Goal: Task Accomplishment & Management: Use online tool/utility

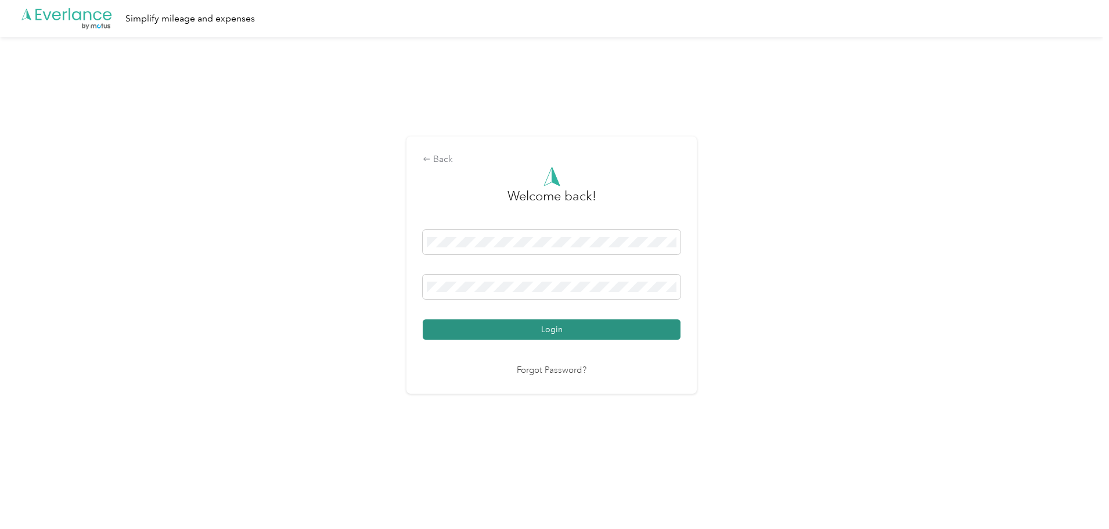
click at [583, 330] on button "Login" at bounding box center [552, 329] width 258 height 20
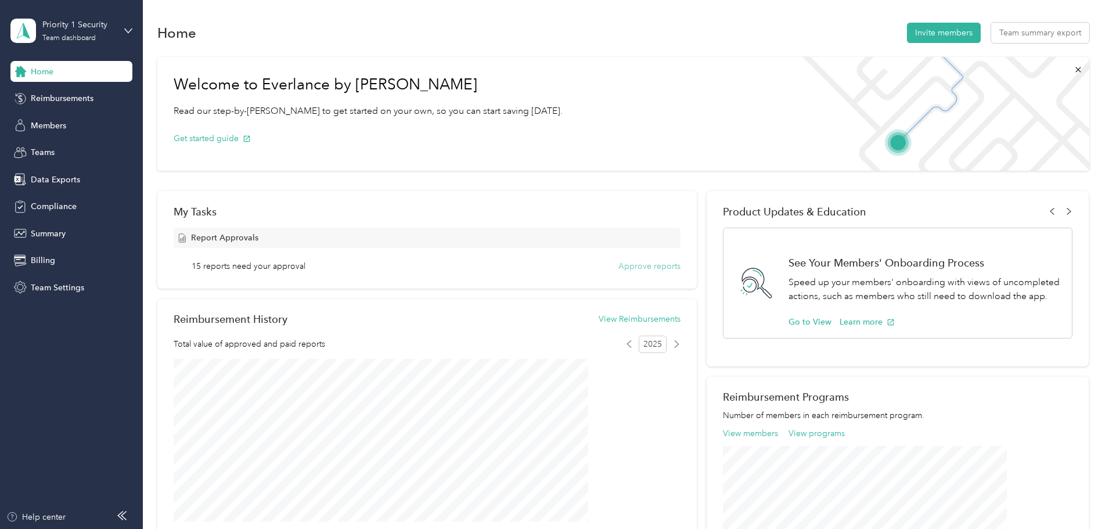
click at [631, 268] on button "Approve reports" at bounding box center [649, 266] width 62 height 12
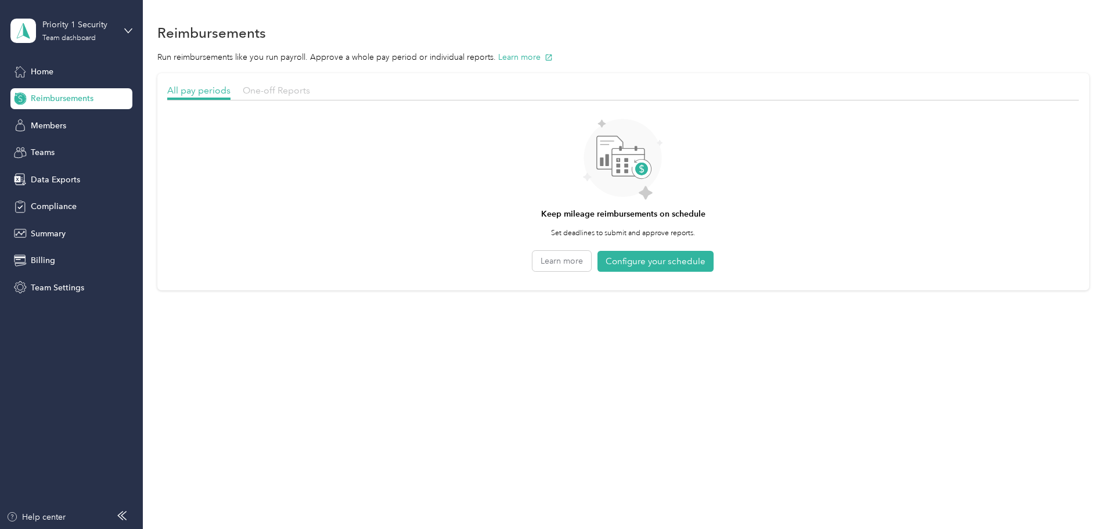
click at [310, 91] on span "One-off Reports" at bounding box center [276, 90] width 67 height 11
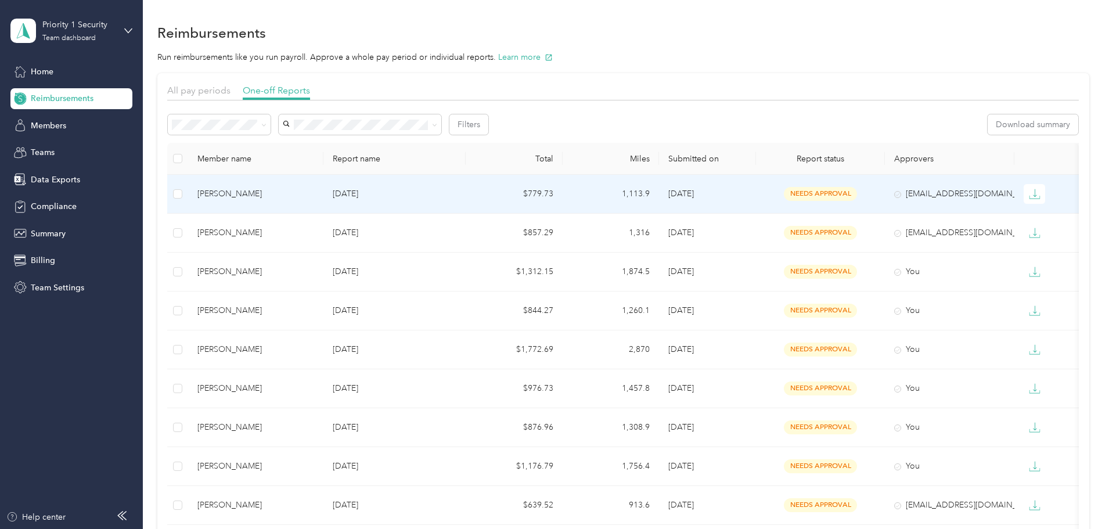
click at [297, 190] on div "[PERSON_NAME]" at bounding box center [255, 194] width 117 height 13
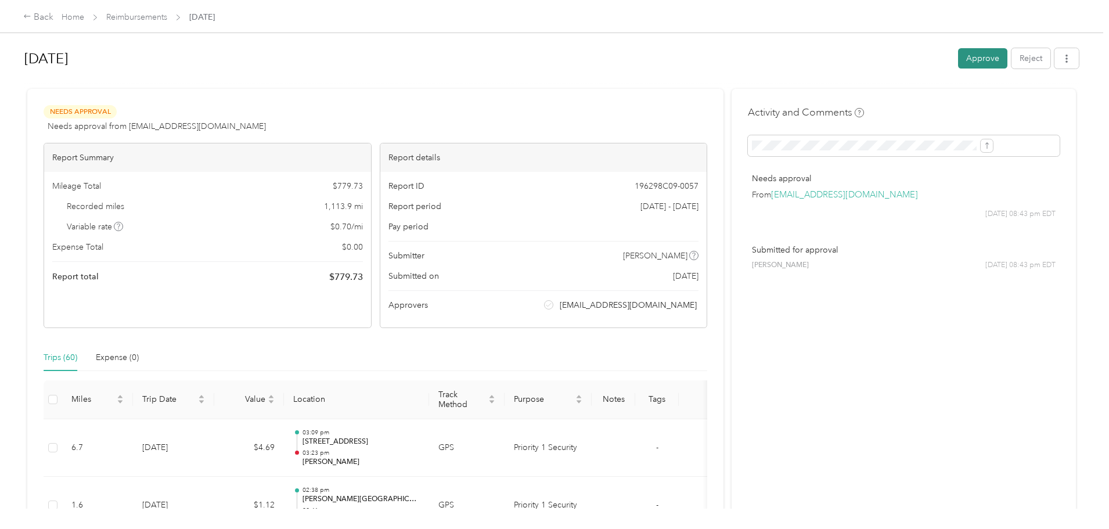
click at [958, 64] on button "Approve" at bounding box center [982, 58] width 49 height 20
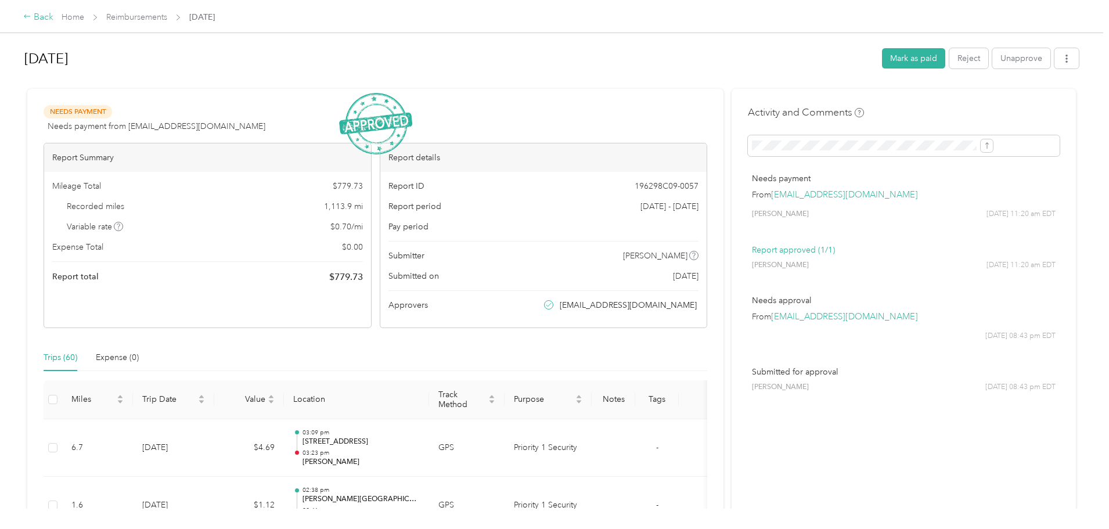
click at [53, 15] on div "Back" at bounding box center [38, 17] width 30 height 14
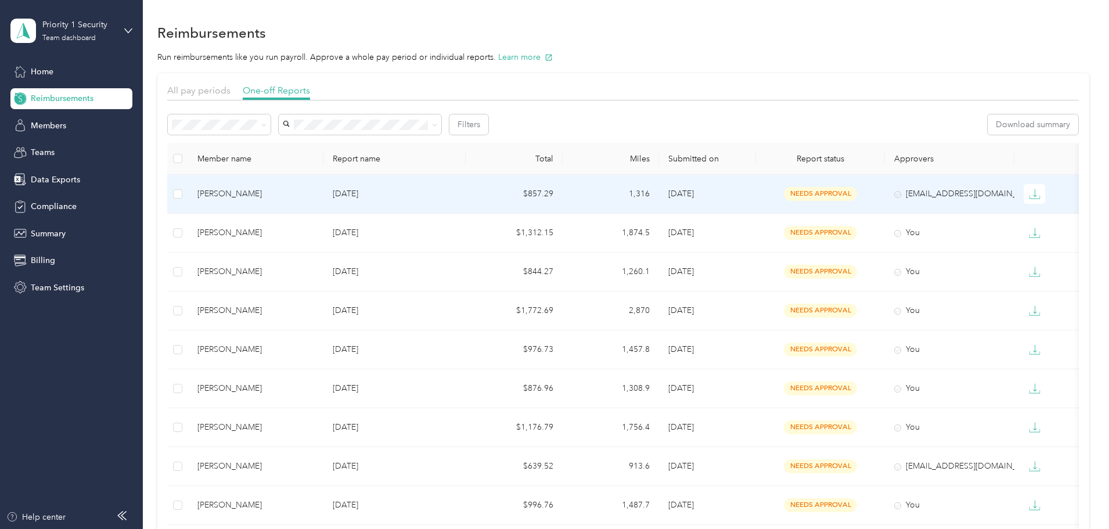
click at [390, 199] on td "[DATE]" at bounding box center [394, 194] width 142 height 39
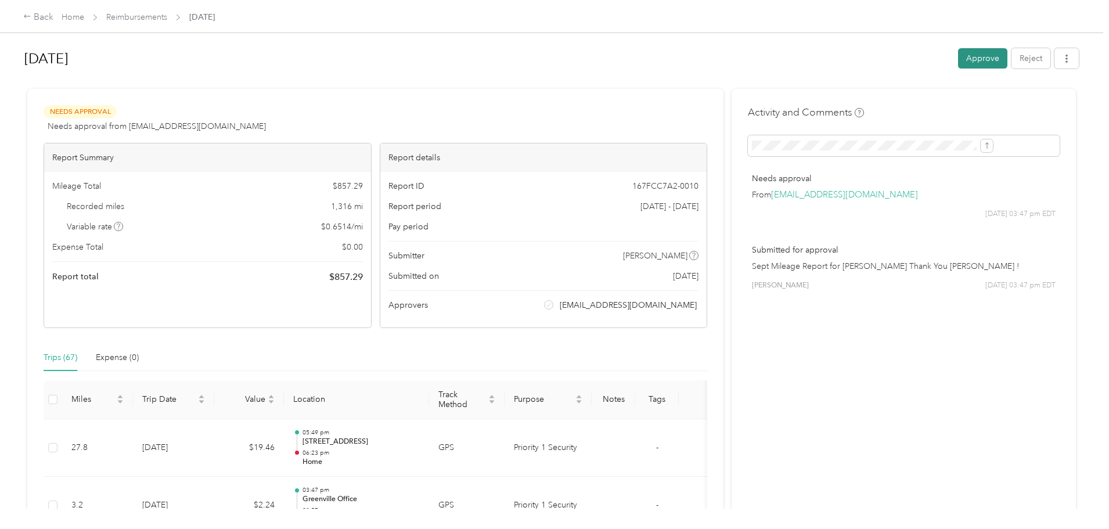
click at [958, 56] on button "Approve" at bounding box center [982, 58] width 49 height 20
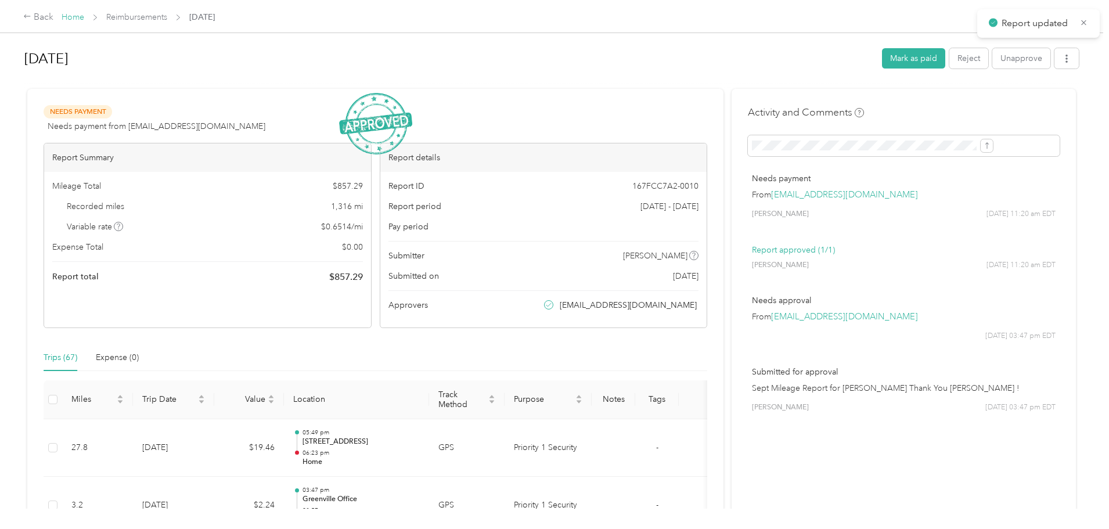
click at [84, 15] on link "Home" at bounding box center [73, 17] width 23 height 10
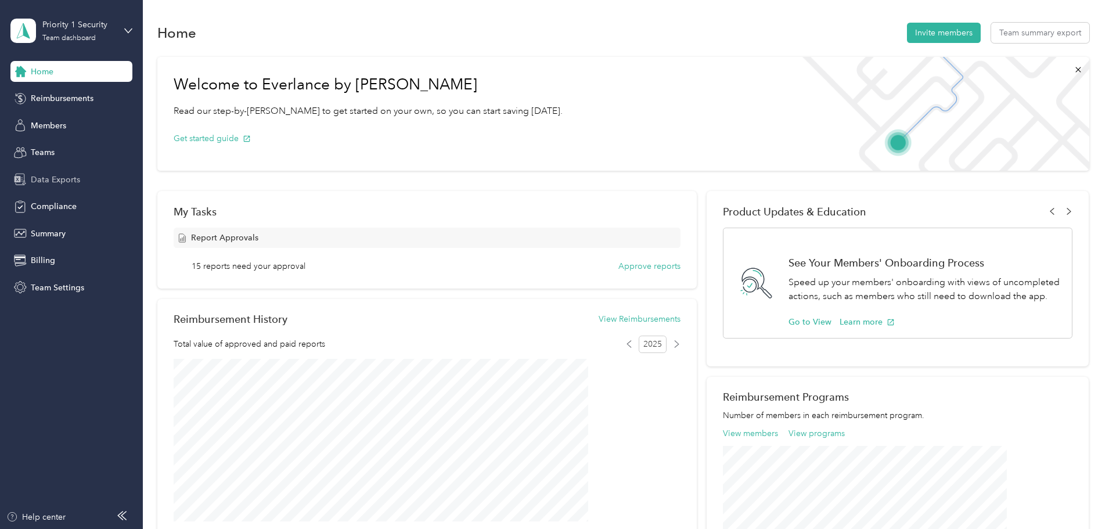
click at [57, 176] on span "Data Exports" at bounding box center [55, 180] width 49 height 12
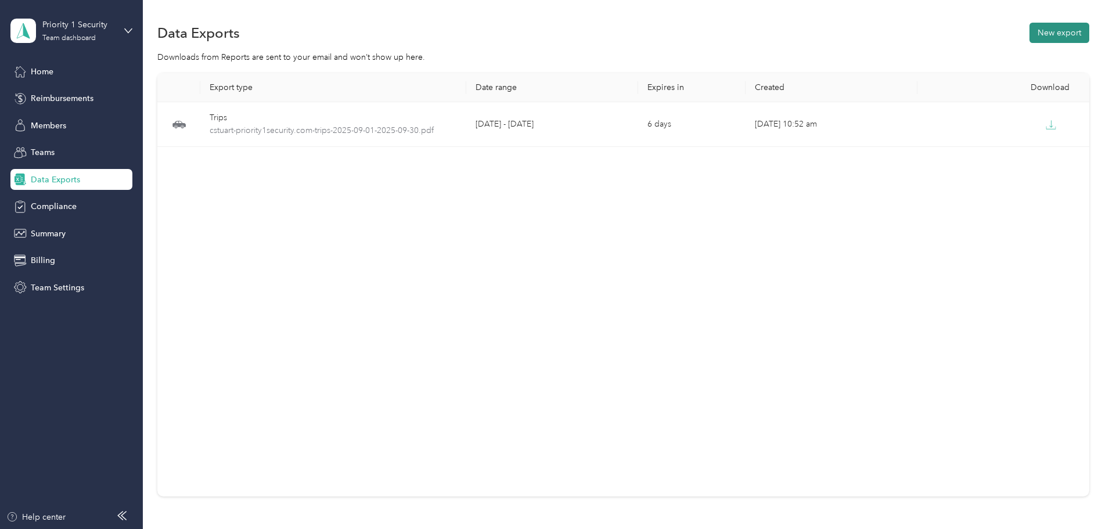
click at [1029, 33] on button "New export" at bounding box center [1059, 33] width 60 height 20
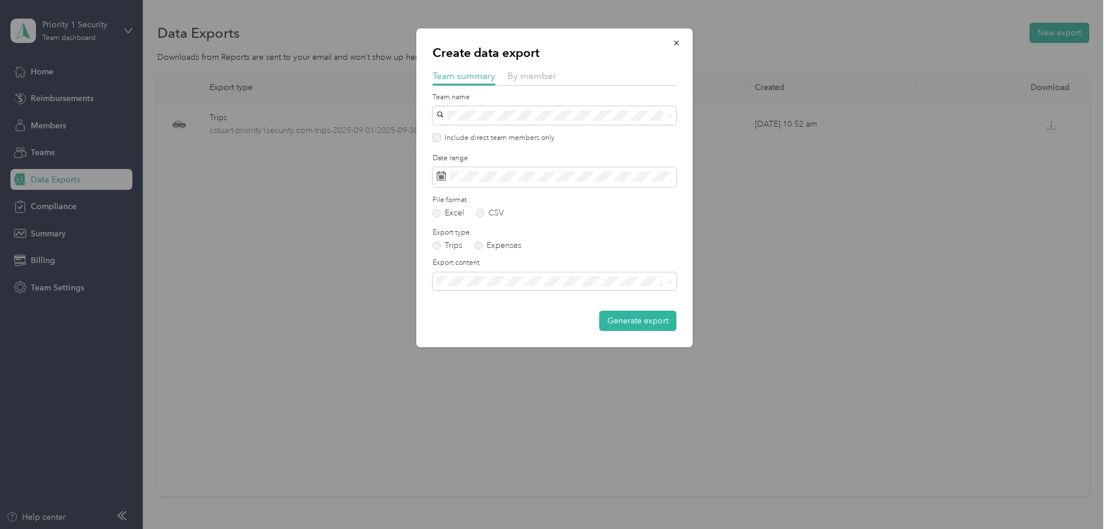
drag, startPoint x: 525, startPoint y: 82, endPoint x: 514, endPoint y: 108, distance: 27.8
click at [525, 83] on div "By member" at bounding box center [531, 76] width 49 height 15
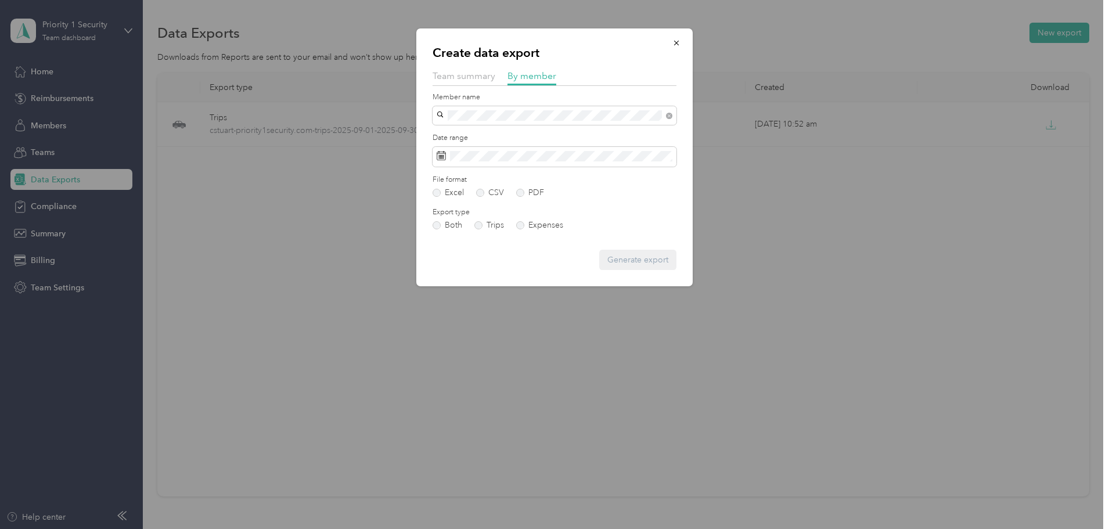
click at [473, 139] on div "[PERSON_NAME]" at bounding box center [555, 136] width 228 height 12
click at [510, 151] on span at bounding box center [555, 157] width 244 height 20
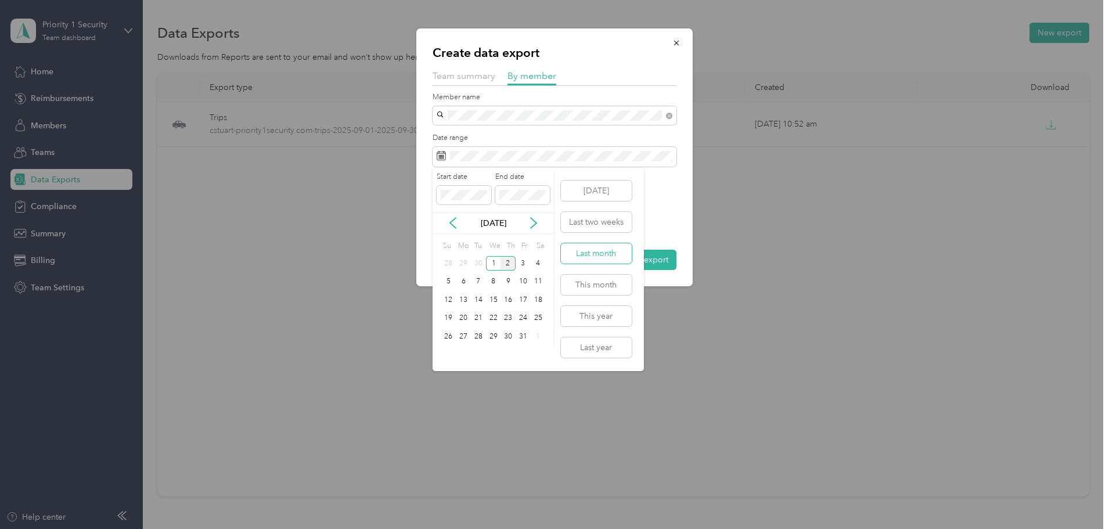
drag, startPoint x: 594, startPoint y: 249, endPoint x: 545, endPoint y: 201, distance: 69.0
click at [593, 249] on button "Last month" at bounding box center [596, 253] width 71 height 20
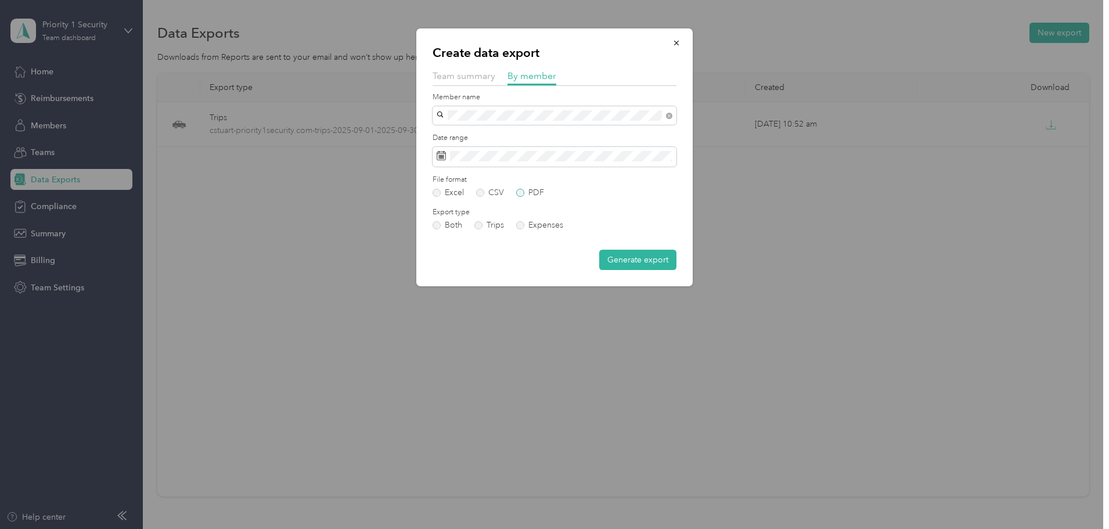
click at [531, 193] on label "PDF" at bounding box center [530, 193] width 28 height 8
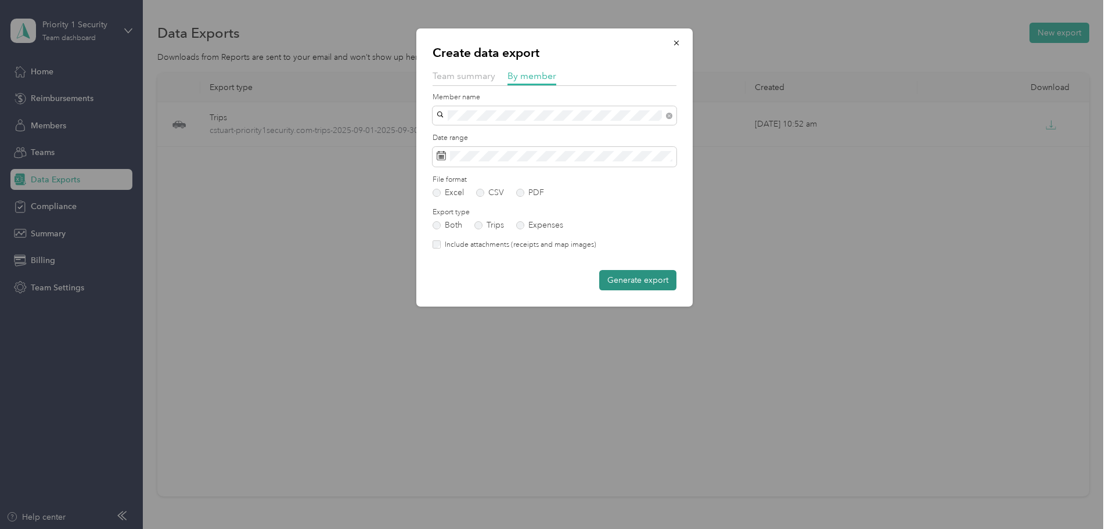
click at [633, 287] on button "Generate export" at bounding box center [637, 280] width 77 height 20
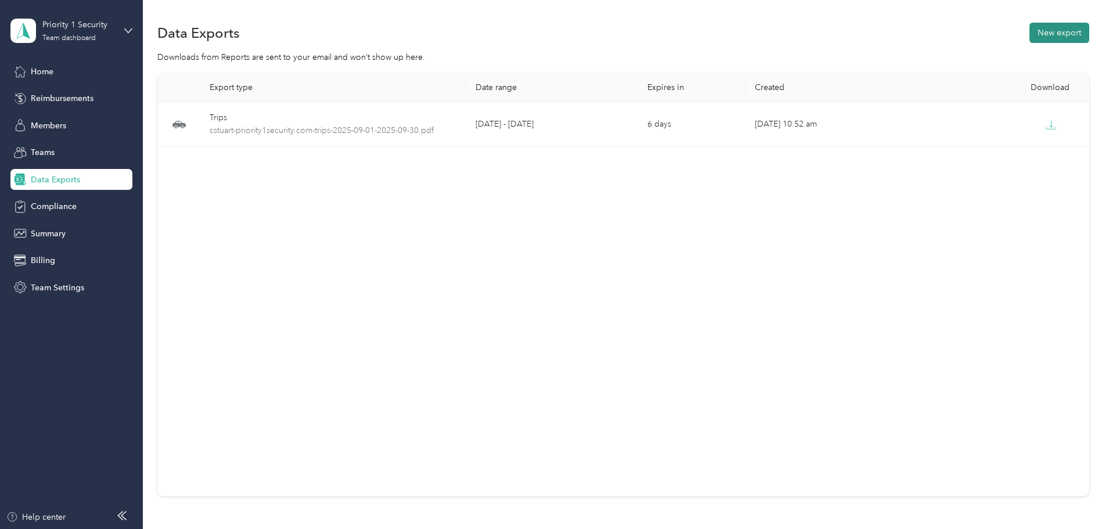
click at [1029, 37] on button "New export" at bounding box center [1059, 33] width 60 height 20
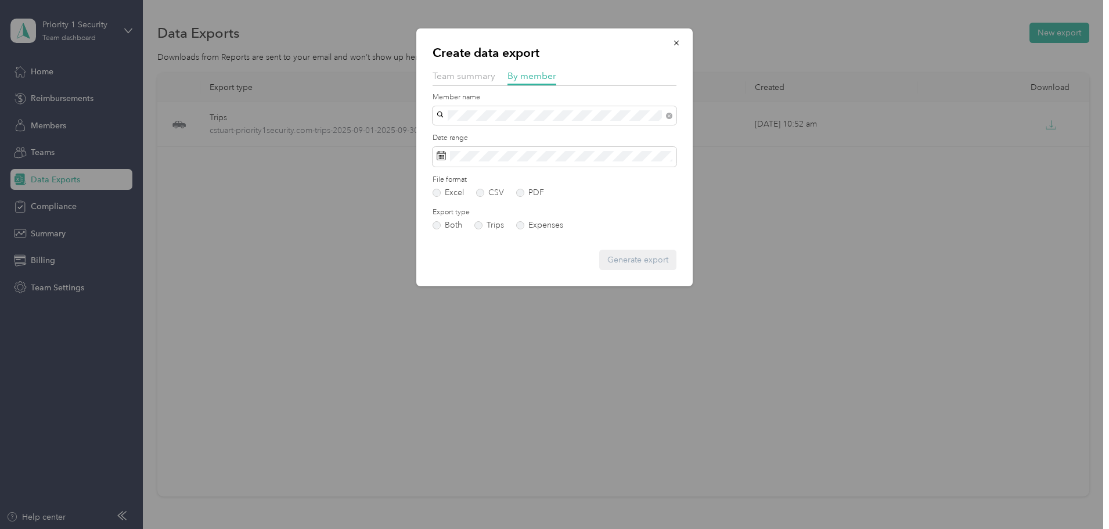
click at [487, 138] on li "[PERSON_NAME]" at bounding box center [555, 131] width 244 height 20
click at [507, 150] on span at bounding box center [555, 157] width 244 height 20
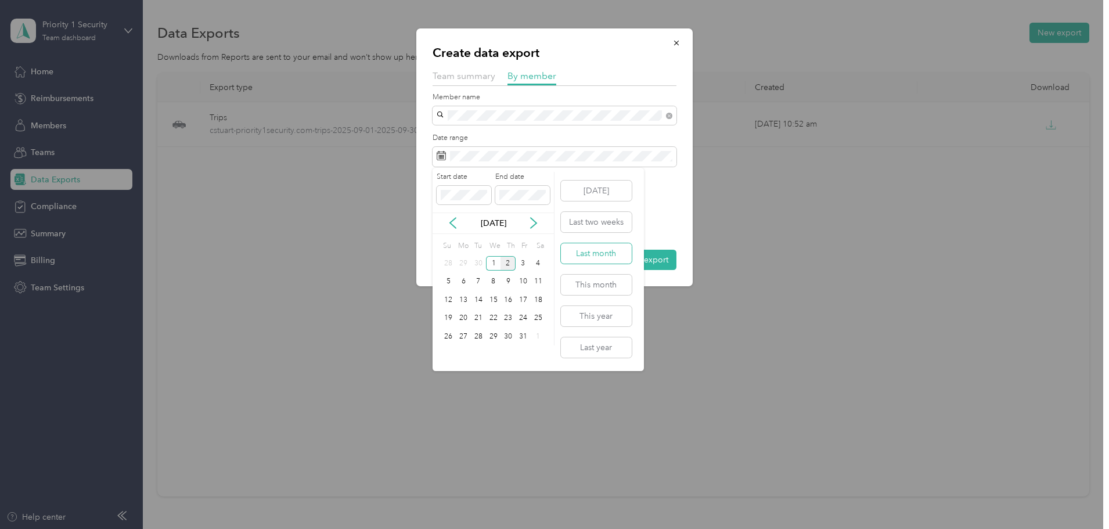
click at [575, 258] on button "Last month" at bounding box center [596, 253] width 71 height 20
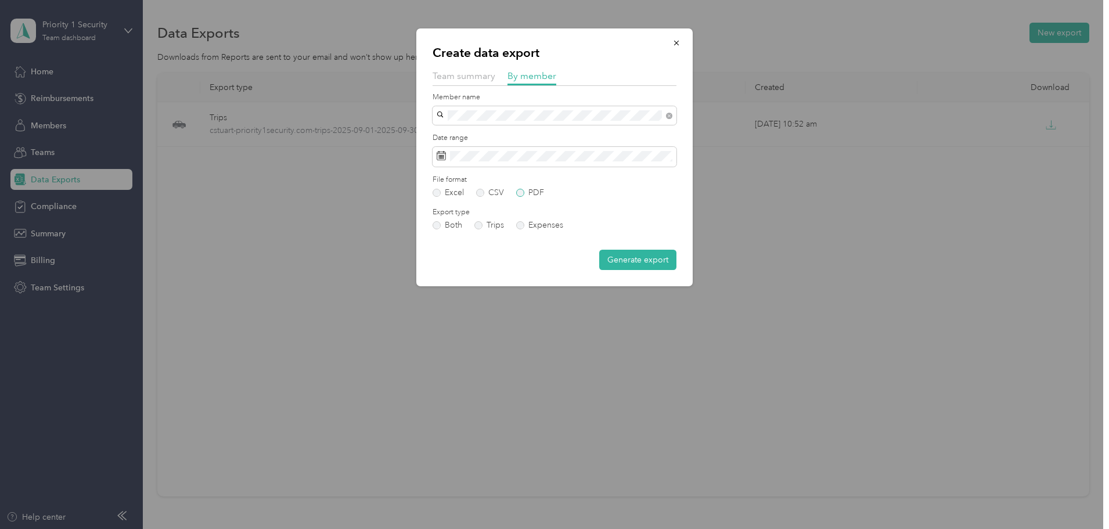
click at [531, 189] on label "PDF" at bounding box center [530, 193] width 28 height 8
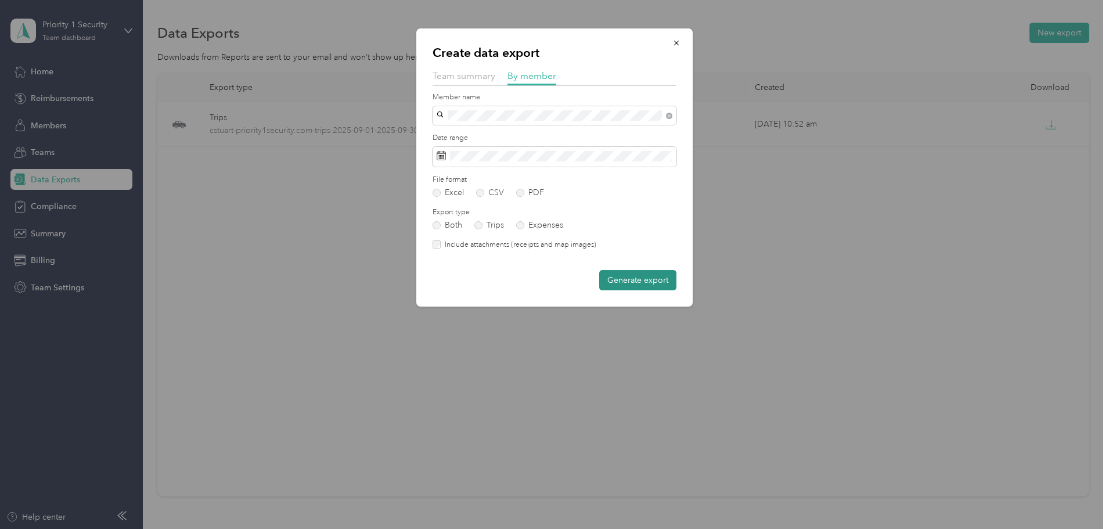
click at [613, 287] on button "Generate export" at bounding box center [637, 280] width 77 height 20
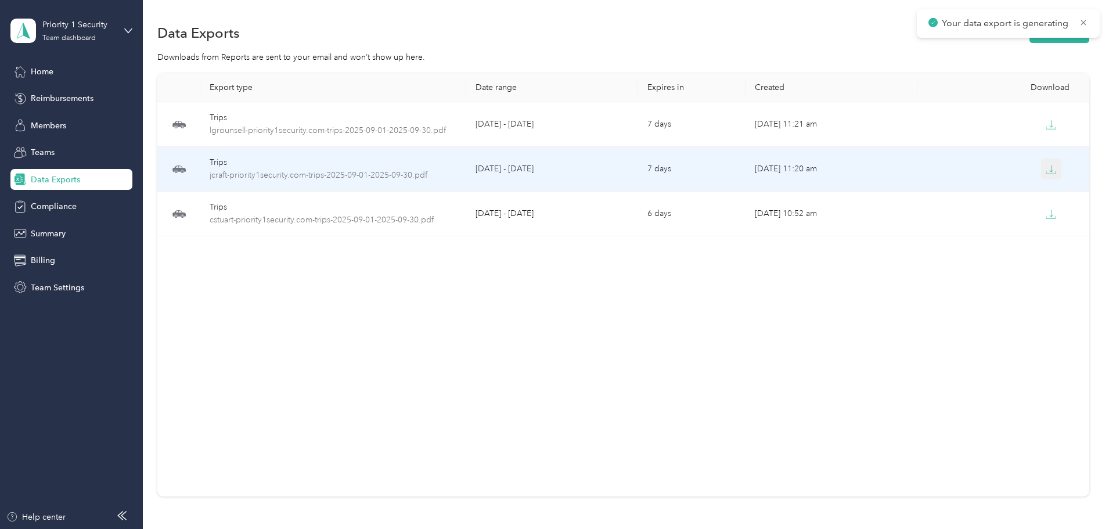
click at [1041, 175] on button "button" at bounding box center [1051, 169] width 21 height 21
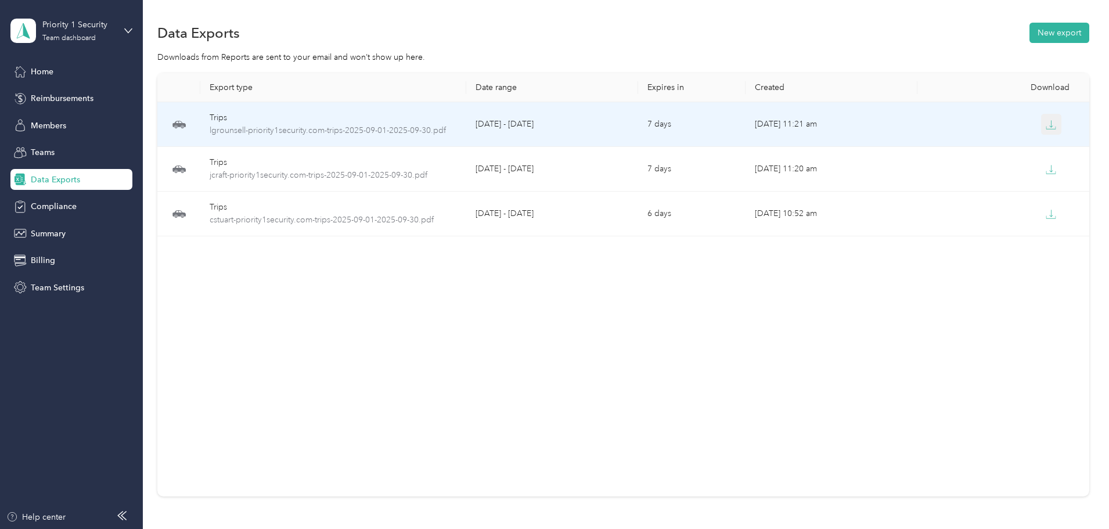
click at [1046, 124] on icon "button" at bounding box center [1051, 125] width 10 height 10
